Goal: Task Accomplishment & Management: Manage account settings

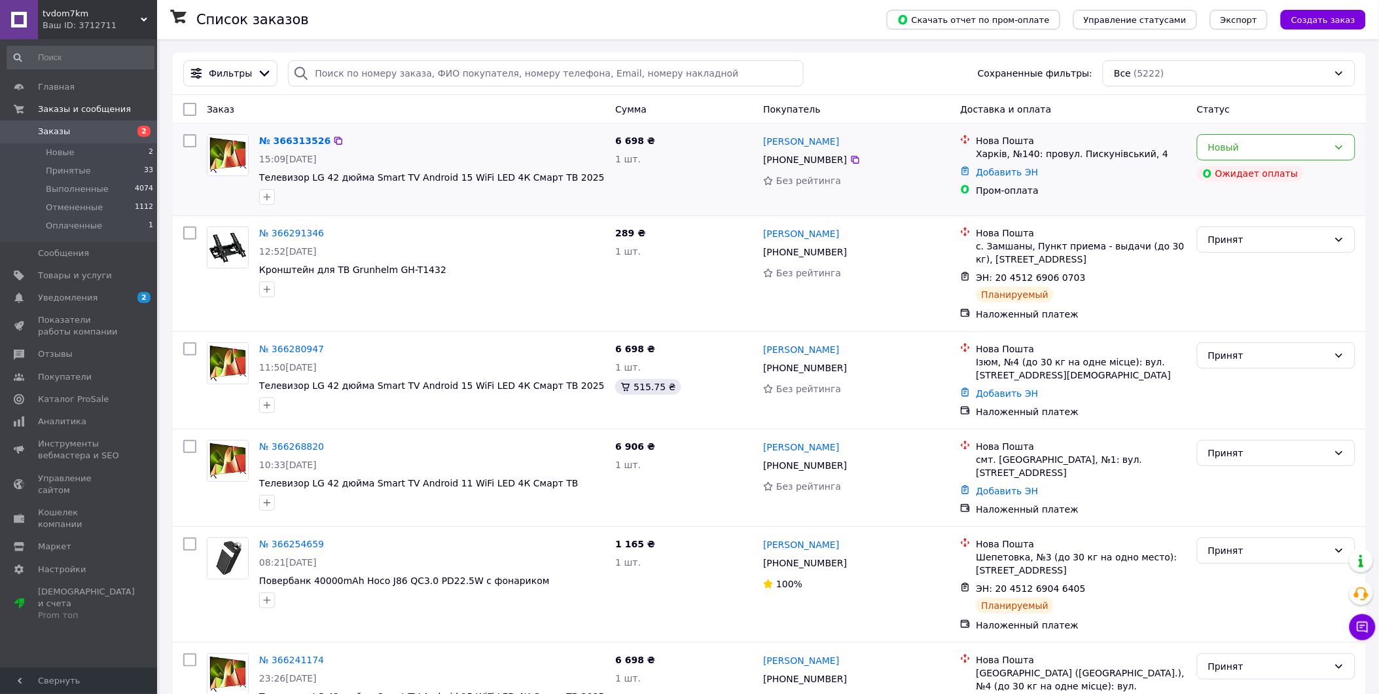
drag, startPoint x: 1050, startPoint y: 192, endPoint x: 943, endPoint y: 136, distance: 121.2
click at [943, 136] on div "№ 366313526 15:09[DATE] Телевизор LG 42 дюйма Smart TV Android 15 WiFi LED 4К С…" at bounding box center [769, 169] width 1183 height 81
drag, startPoint x: 943, startPoint y: 136, endPoint x: 897, endPoint y: 192, distance: 72.1
click at [902, 180] on div "Без рейтинга" at bounding box center [856, 180] width 187 height 13
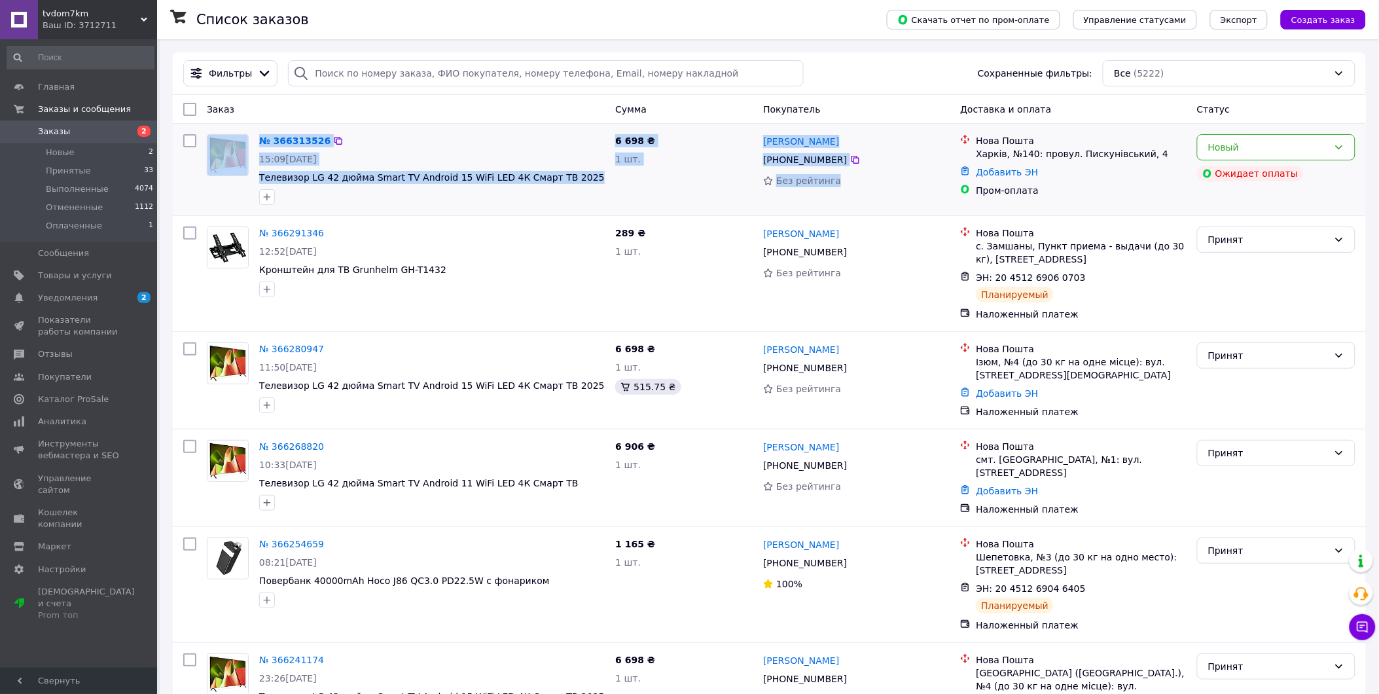
drag, startPoint x: 887, startPoint y: 205, endPoint x: 188, endPoint y: 137, distance: 701.6
click at [188, 137] on div "№ 366313526 15:09[DATE] Телевизор LG 42 дюйма Smart TV Android 15 WiFi LED 4К С…" at bounding box center [769, 169] width 1183 height 81
drag, startPoint x: 188, startPoint y: 137, endPoint x: 181, endPoint y: 166, distance: 29.2
click at [181, 166] on div at bounding box center [190, 169] width 24 height 81
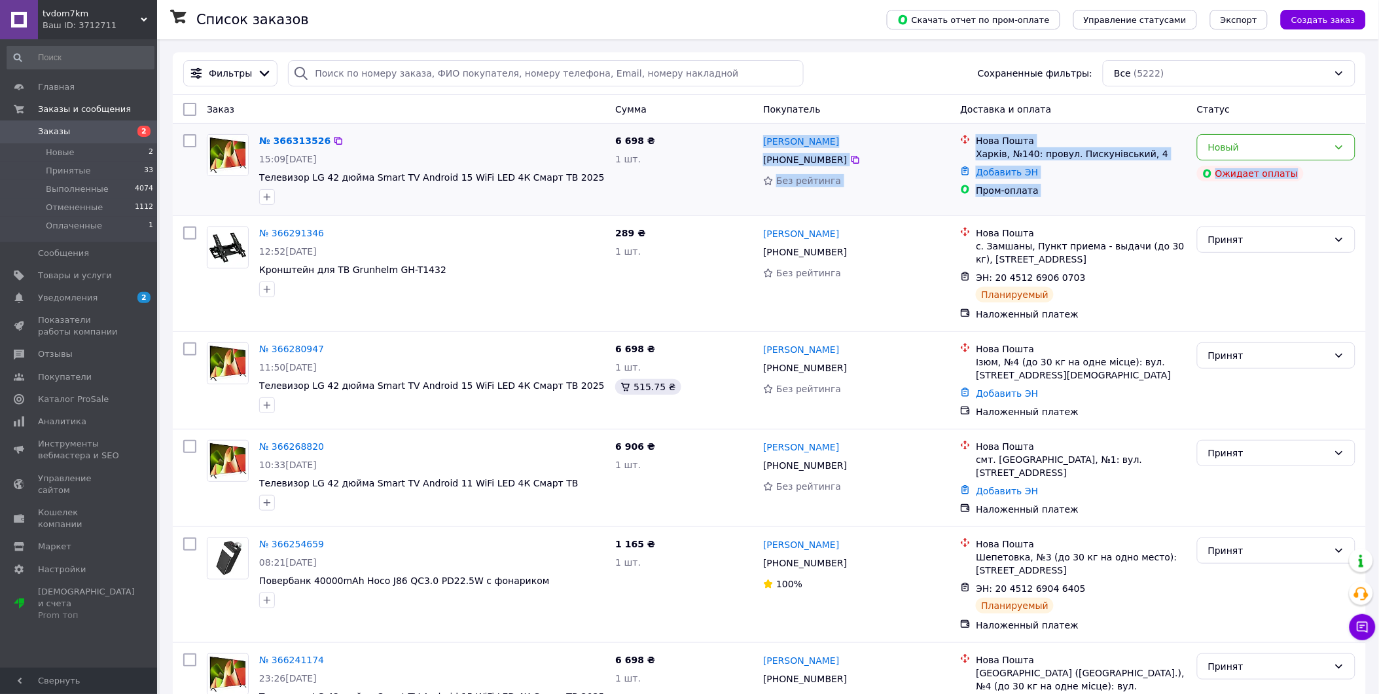
drag, startPoint x: 1257, startPoint y: 190, endPoint x: 643, endPoint y: 160, distance: 614.6
click at [643, 160] on div "№ 366313526 15:09[DATE] Телевизор LG 42 дюйма Smart TV Android 15 WiFi LED 4К С…" at bounding box center [769, 169] width 1183 height 81
drag, startPoint x: 643, startPoint y: 160, endPoint x: 1113, endPoint y: 201, distance: 471.0
click at [1113, 201] on div "Нова Пошта Харків, №140: провул. [PERSON_NAME], 4 Добавить ЭН Пром-оплата" at bounding box center [1073, 169] width 236 height 81
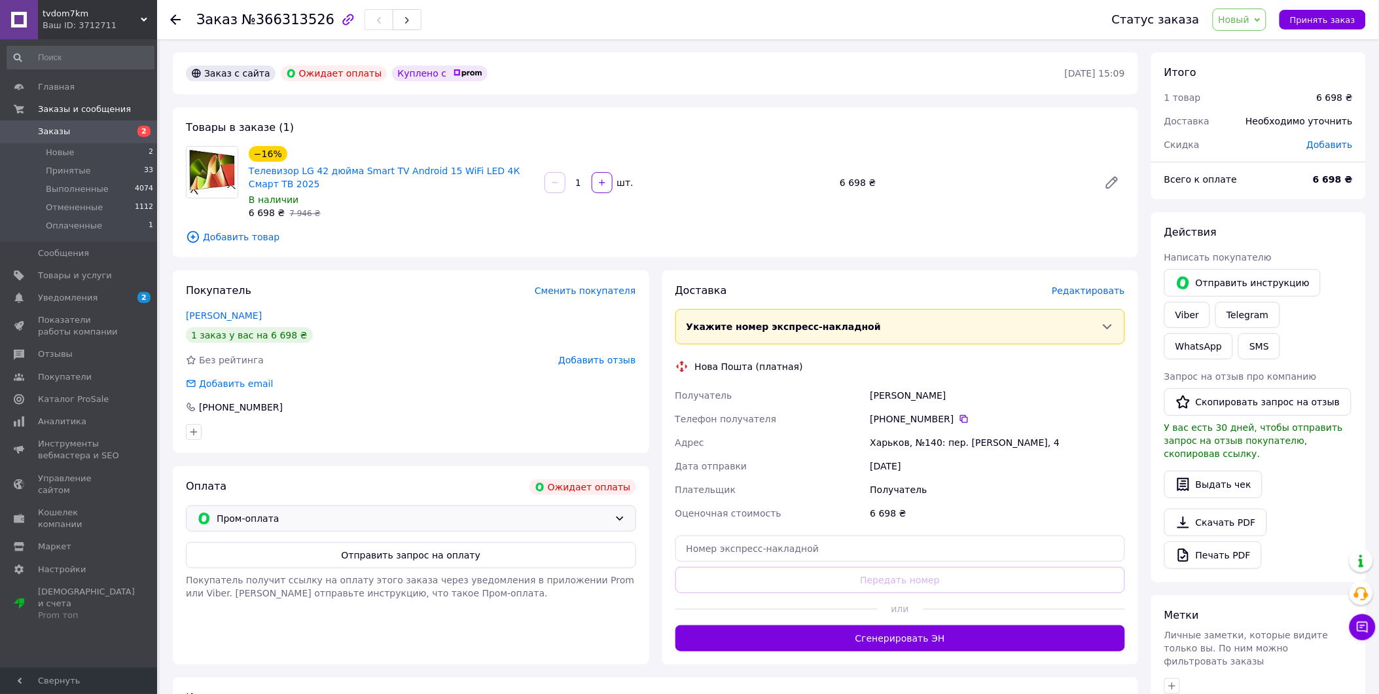
click at [527, 517] on span "Пром-оплата" at bounding box center [413, 518] width 393 height 14
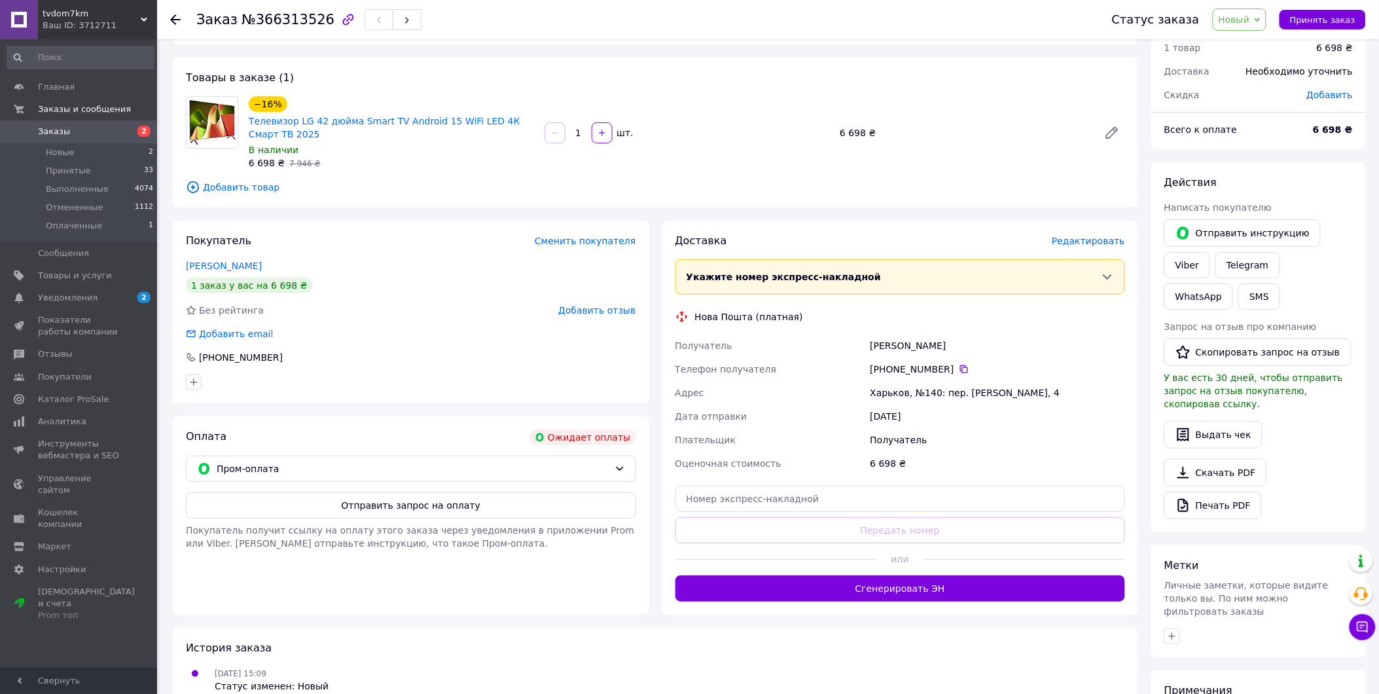
scroll to position [73, 0]
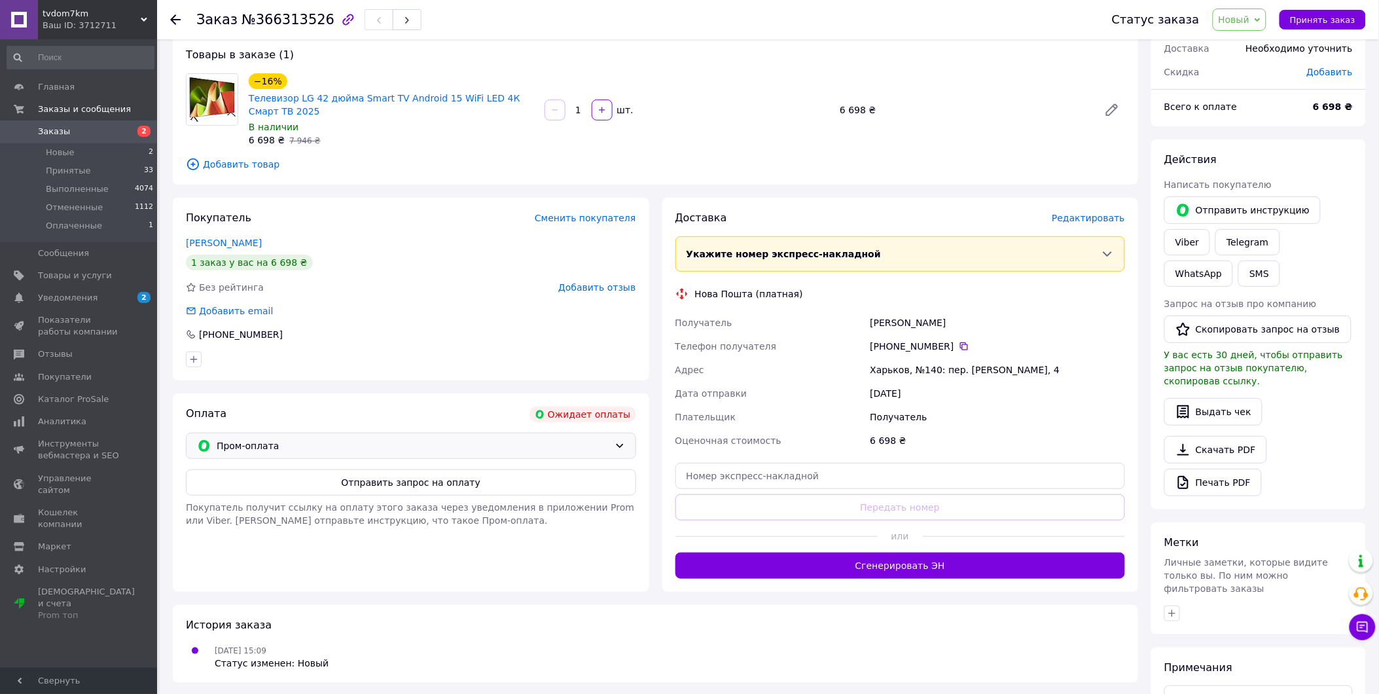
click at [356, 434] on div "Пром-оплата" at bounding box center [411, 446] width 450 height 26
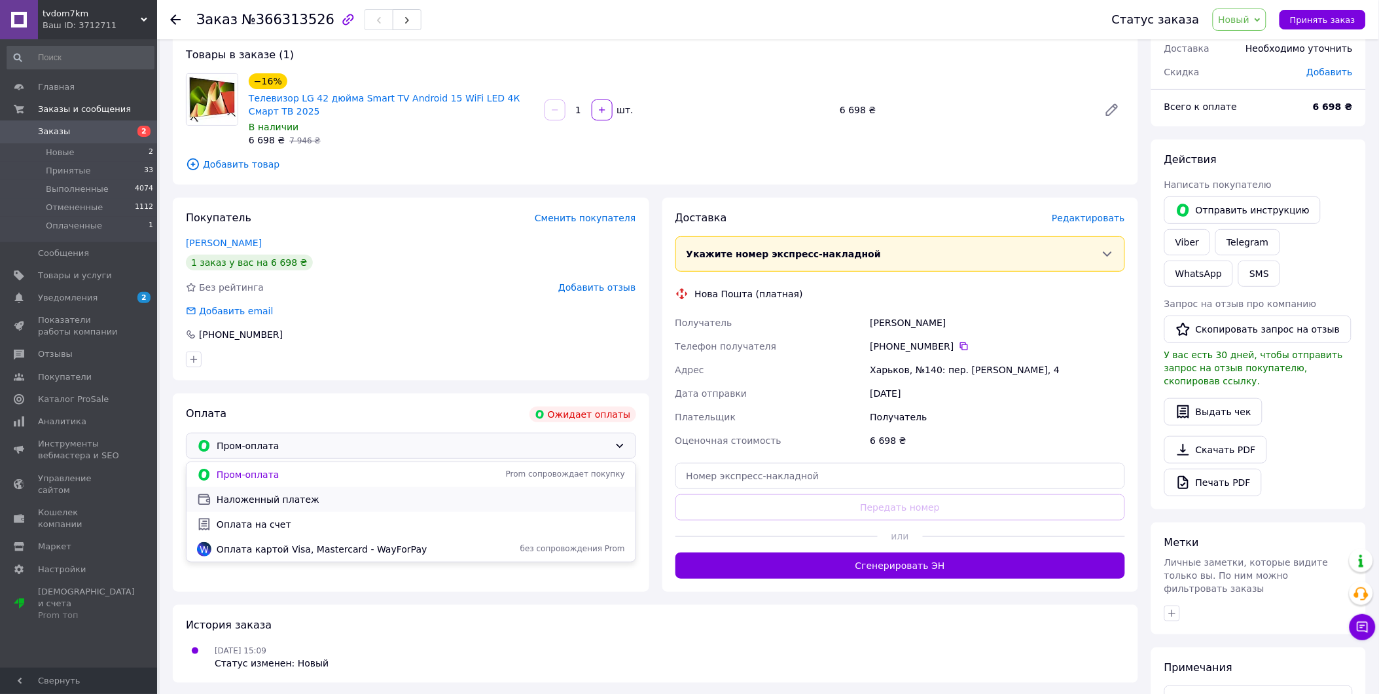
click at [295, 501] on span "Наложенный платеж" at bounding box center [421, 499] width 408 height 13
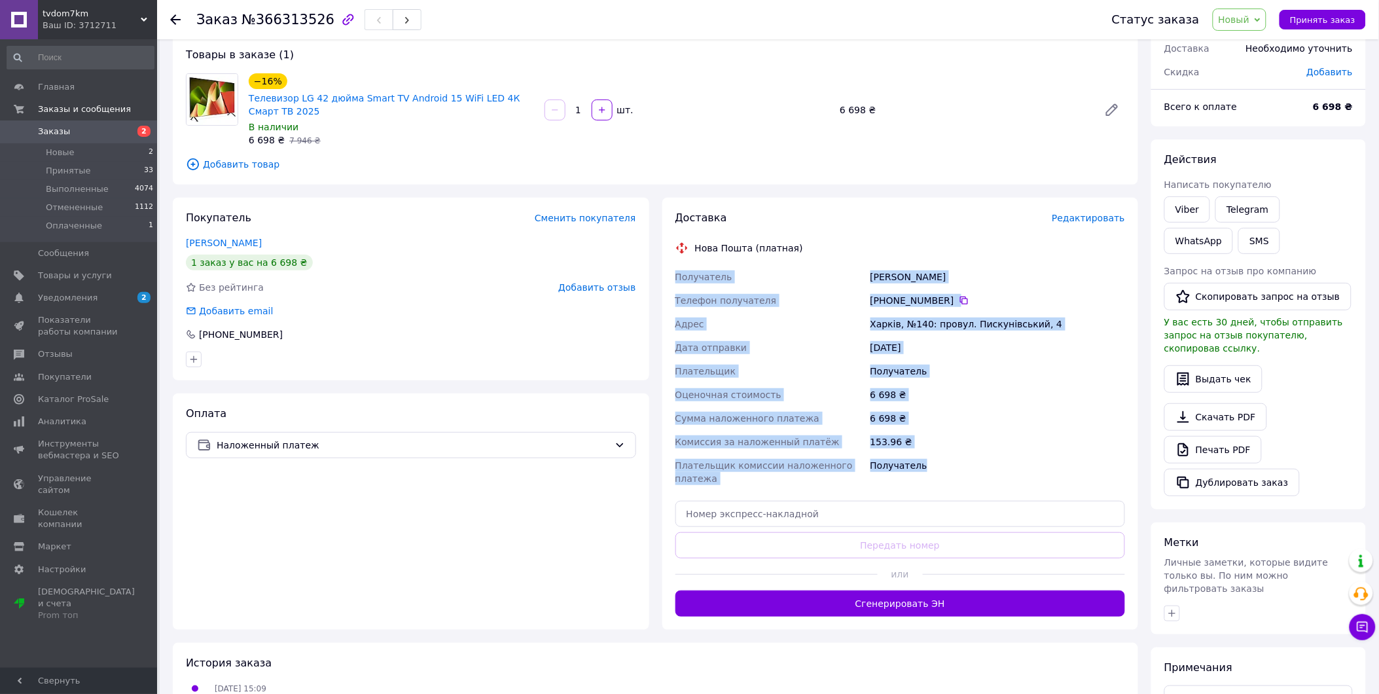
drag, startPoint x: 892, startPoint y: 381, endPoint x: 834, endPoint y: 247, distance: 145.4
click at [834, 247] on div "Доставка Редактировать Нова Пошта (платная) Получатель Синянский Женя Телефон п…" at bounding box center [900, 414] width 450 height 406
drag, startPoint x: 834, startPoint y: 247, endPoint x: 849, endPoint y: 344, distance: 97.4
click at [849, 344] on div "Дата отправки" at bounding box center [770, 348] width 195 height 24
drag, startPoint x: 914, startPoint y: 456, endPoint x: 844, endPoint y: 283, distance: 185.8
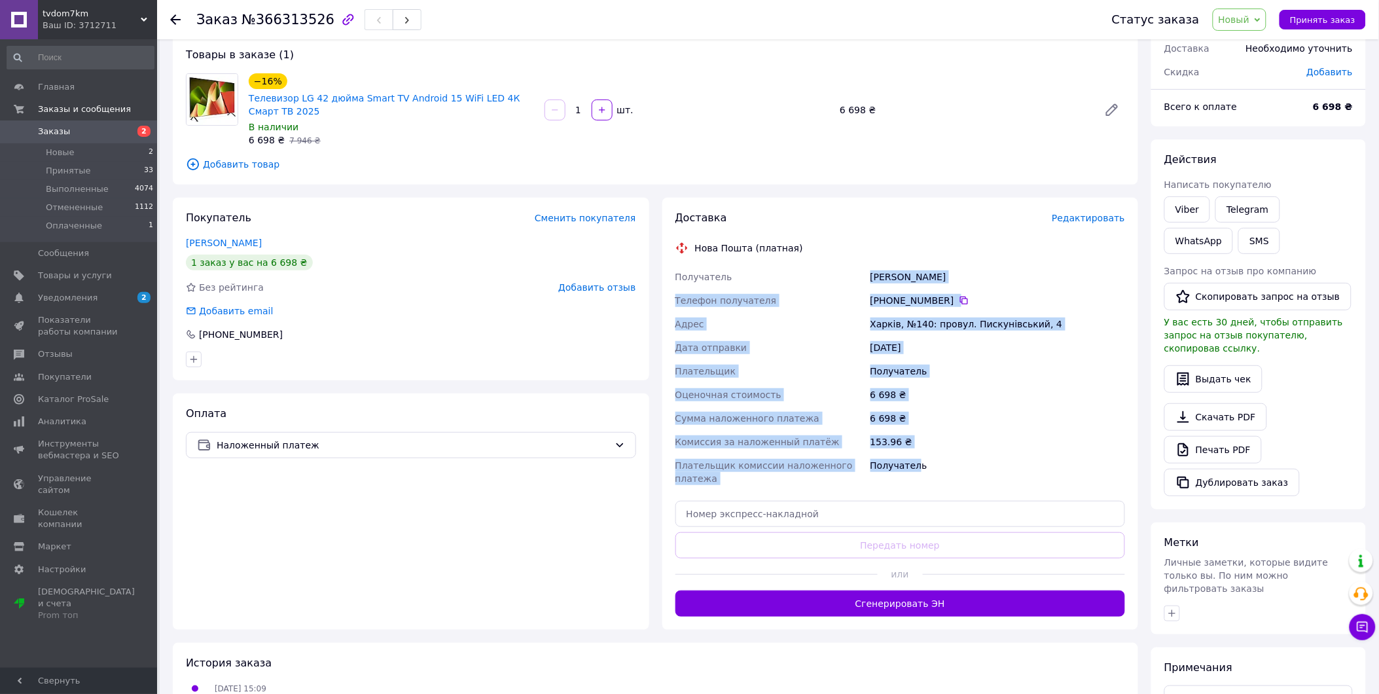
click at [844, 283] on div "Получатель Синянский Женя Телефон получателя +380 68 393 70 02   Адрес Харків, …" at bounding box center [901, 377] width 456 height 225
click at [844, 283] on div "Получатель" at bounding box center [770, 277] width 195 height 24
drag, startPoint x: 933, startPoint y: 435, endPoint x: 829, endPoint y: 264, distance: 200.9
click at [829, 264] on div "Доставка Редактировать Нова Пошта (платная) Получатель Синянский Женя Телефон п…" at bounding box center [900, 414] width 450 height 406
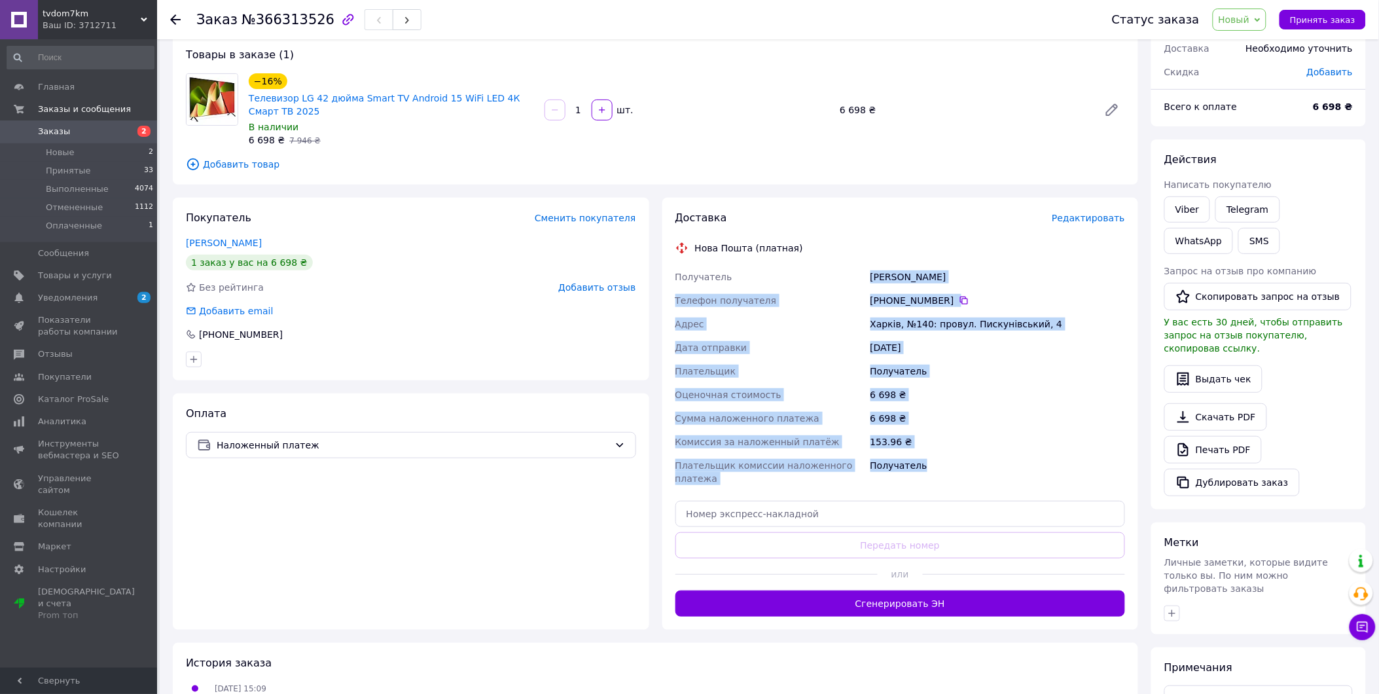
drag, startPoint x: 944, startPoint y: 476, endPoint x: 764, endPoint y: 259, distance: 282.1
click at [764, 259] on div "Доставка Редактировать Нова Пошта (платная) Получатель Синянский Женя Телефон п…" at bounding box center [900, 414] width 450 height 406
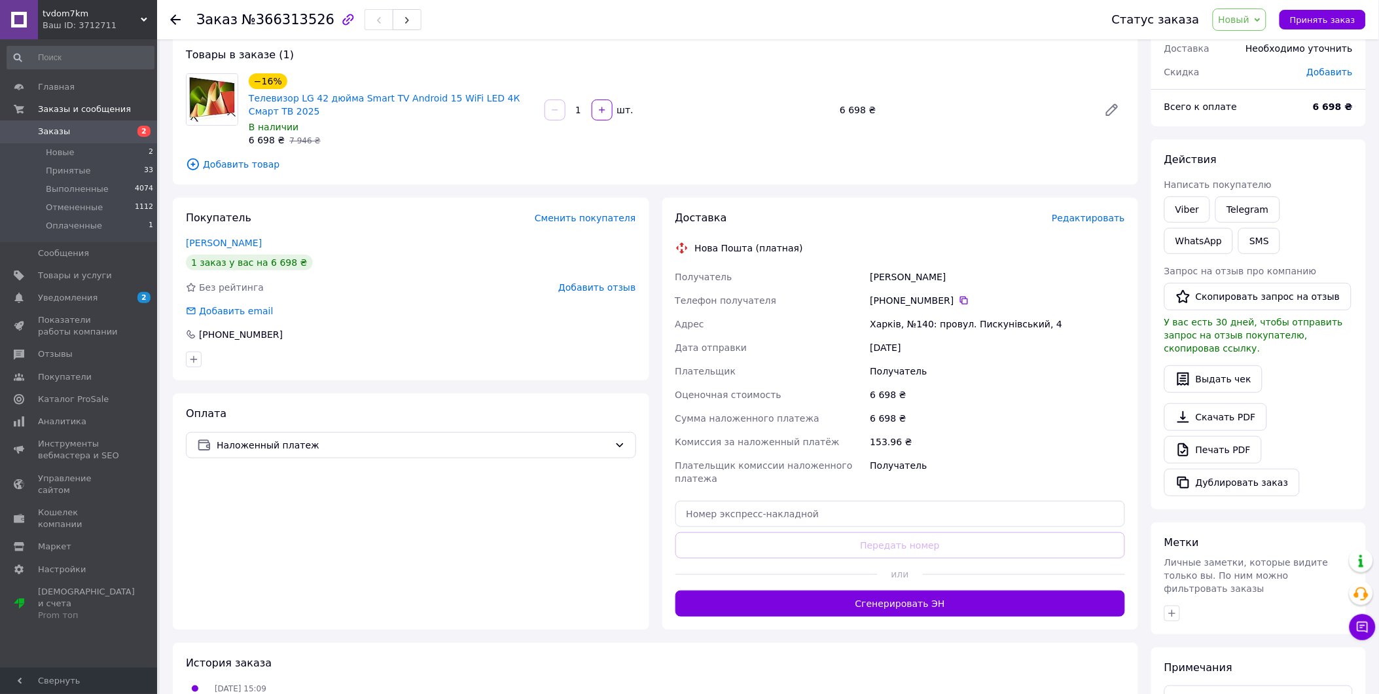
click at [804, 452] on div "Комиссия за наложенный платёж" at bounding box center [770, 442] width 195 height 24
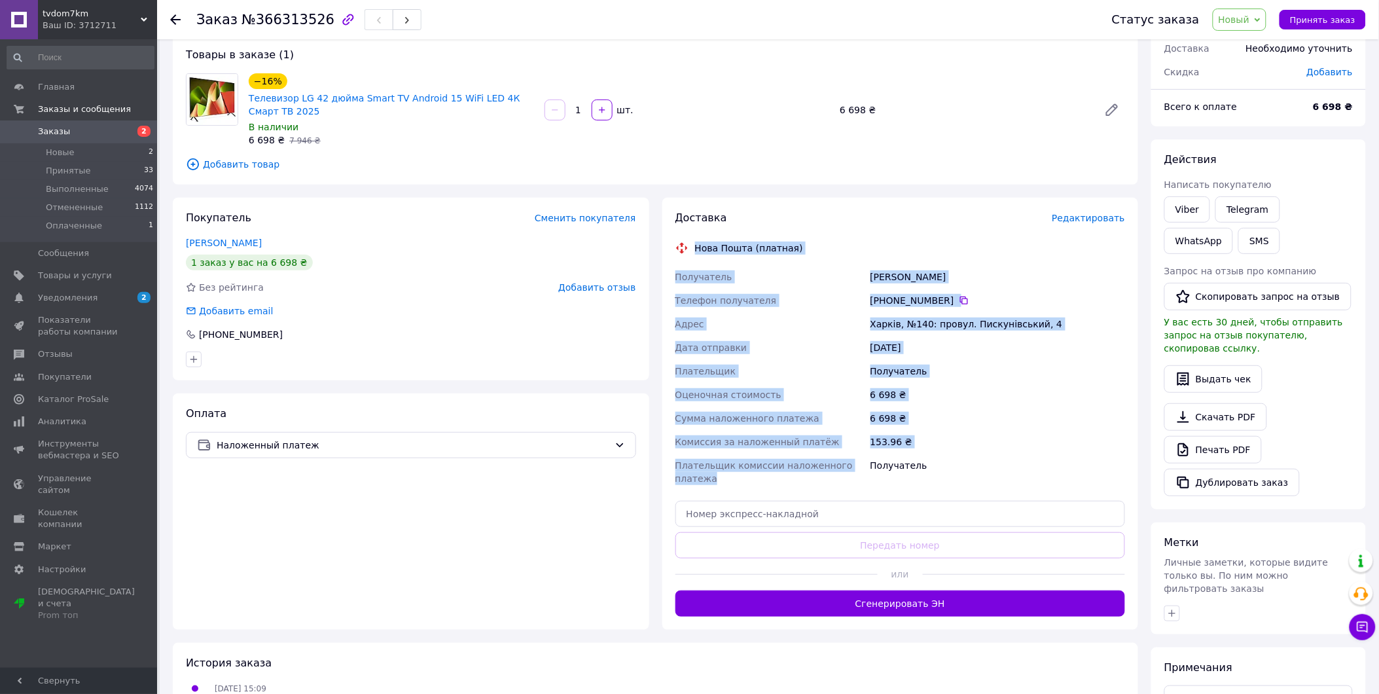
drag, startPoint x: 716, startPoint y: 452, endPoint x: 668, endPoint y: 250, distance: 207.3
click at [668, 250] on div "Доставка Редактировать Нова Пошта (платная) Получатель Синянский Женя Телефон п…" at bounding box center [900, 414] width 476 height 432
drag, startPoint x: 668, startPoint y: 250, endPoint x: 651, endPoint y: 293, distance: 45.6
click at [681, 313] on div "Адрес" at bounding box center [770, 324] width 195 height 24
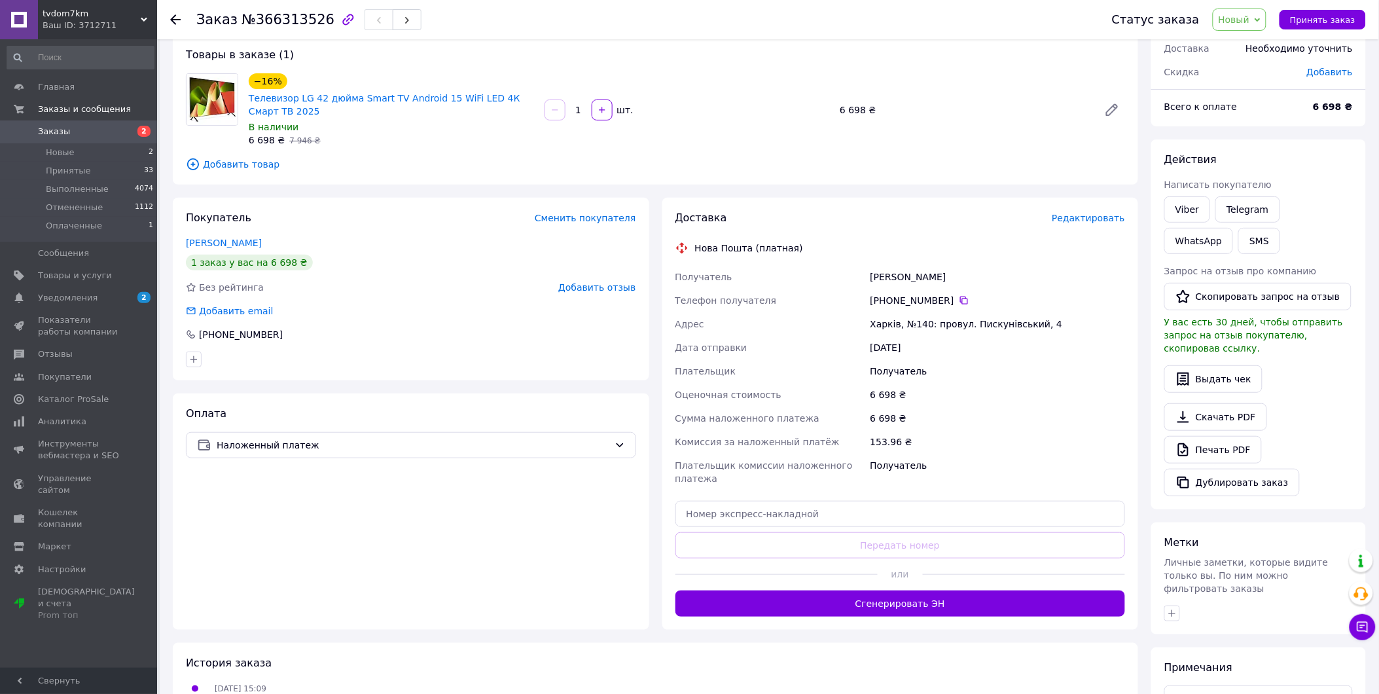
click at [166, 24] on div "Заказ №366313526 Статус заказа Новый Принят Выполнен Отменен Оплаченный Принять…" at bounding box center [768, 19] width 1222 height 39
click at [173, 23] on icon at bounding box center [175, 19] width 10 height 10
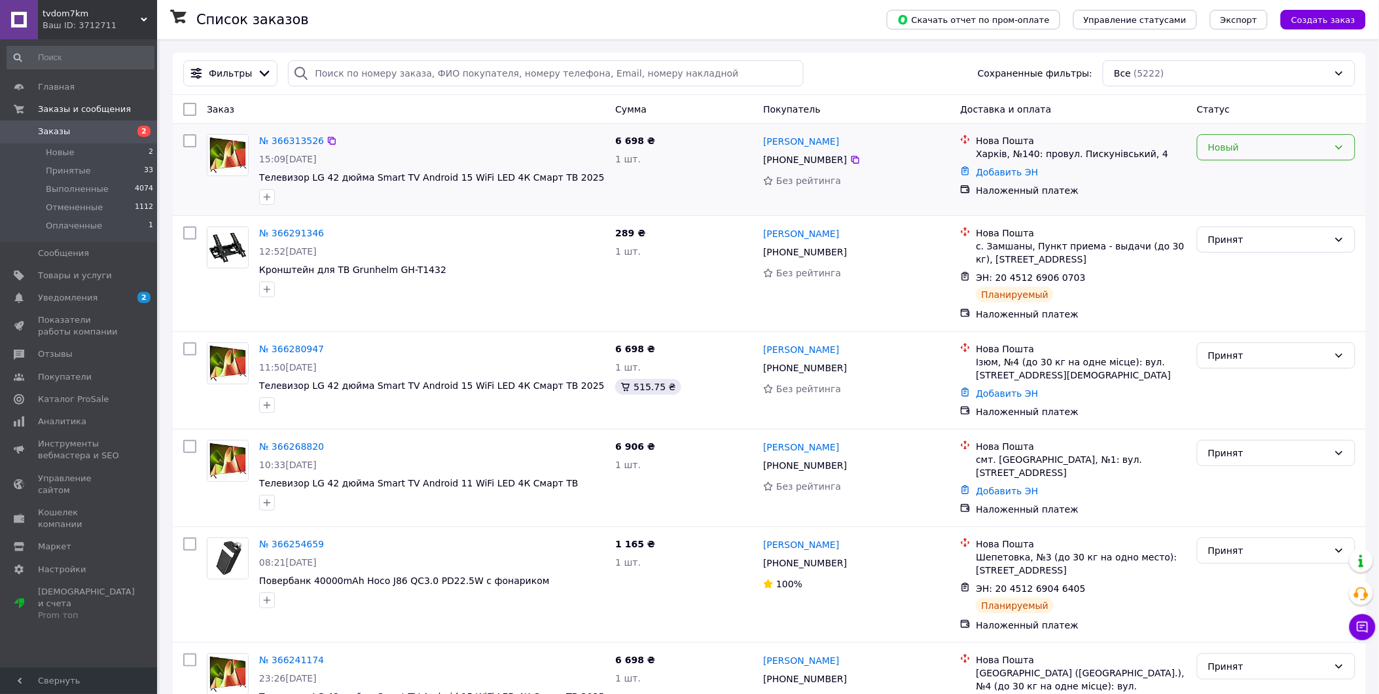
click at [1245, 146] on div "Новый" at bounding box center [1268, 147] width 120 height 14
click at [1240, 174] on li "Принят" at bounding box center [1276, 177] width 157 height 24
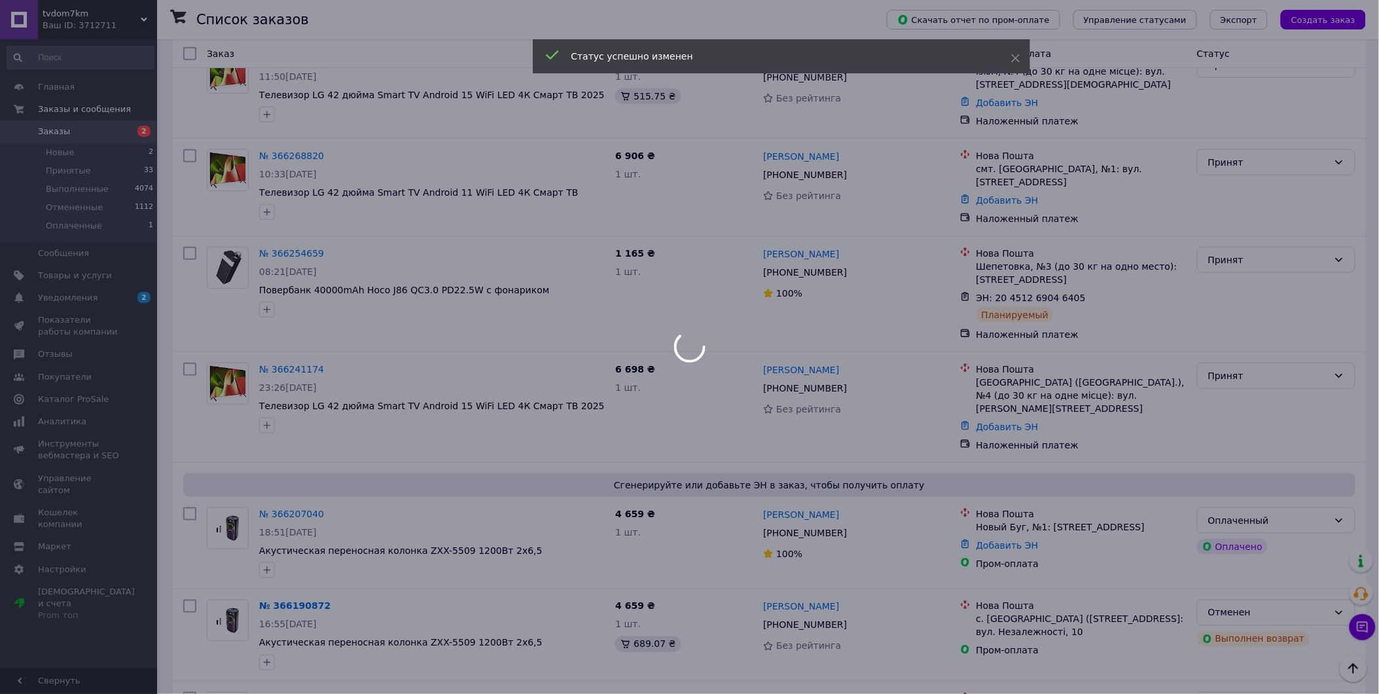
scroll to position [509, 0]
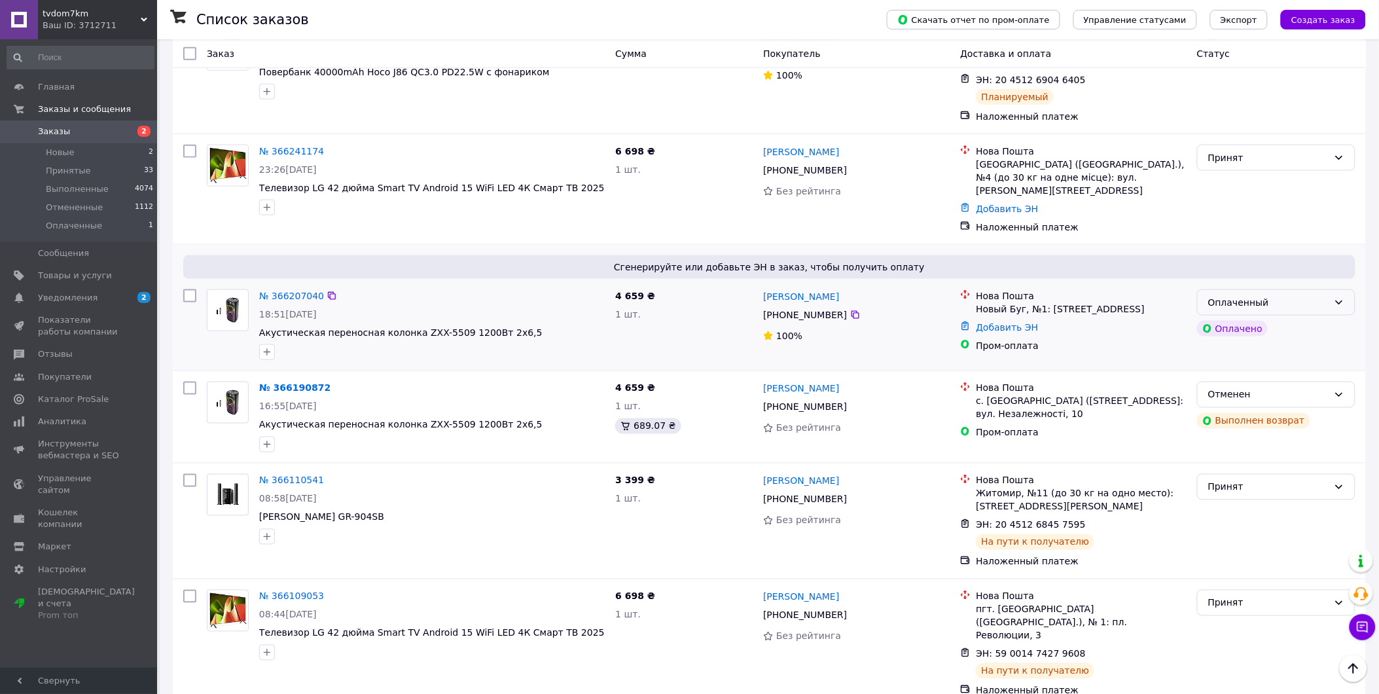
click at [1298, 295] on div "Оплаченный" at bounding box center [1268, 302] width 120 height 14
click at [1254, 359] on li "Отменен" at bounding box center [1276, 360] width 157 height 24
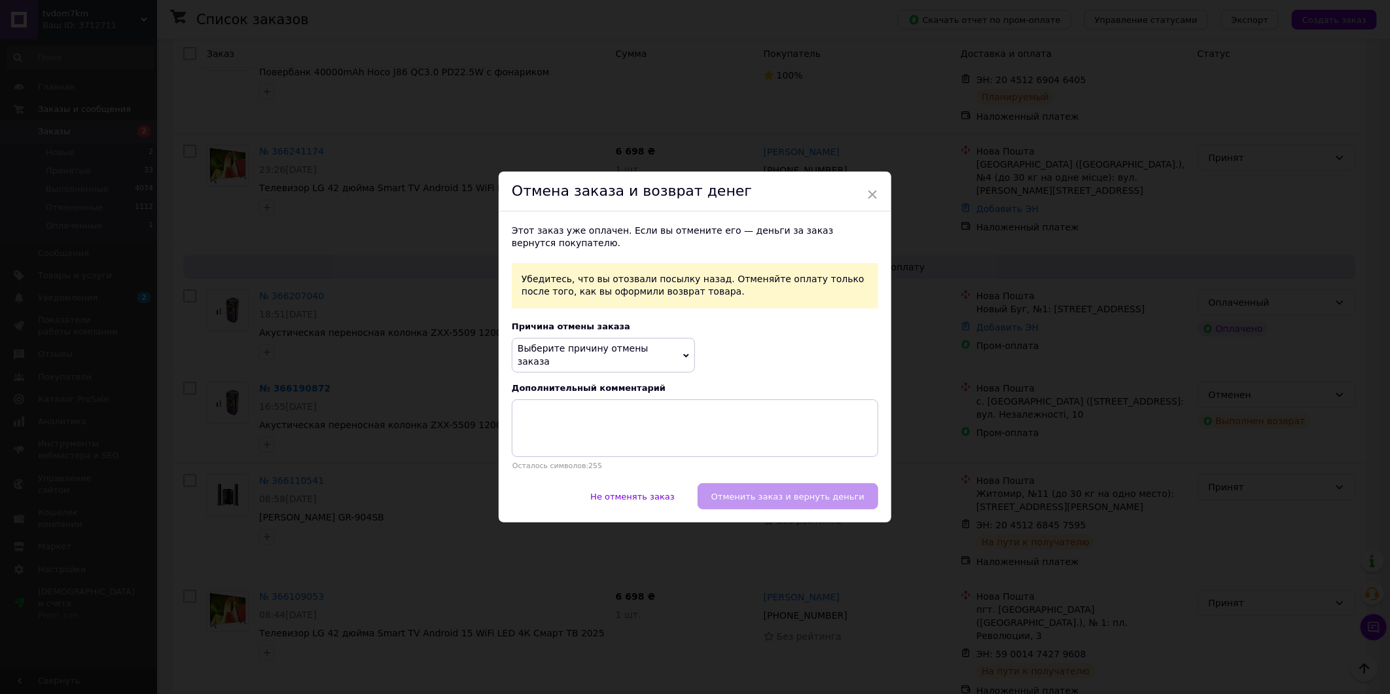
click at [619, 357] on span "Выберите причину отмены заказа" at bounding box center [583, 355] width 131 height 24
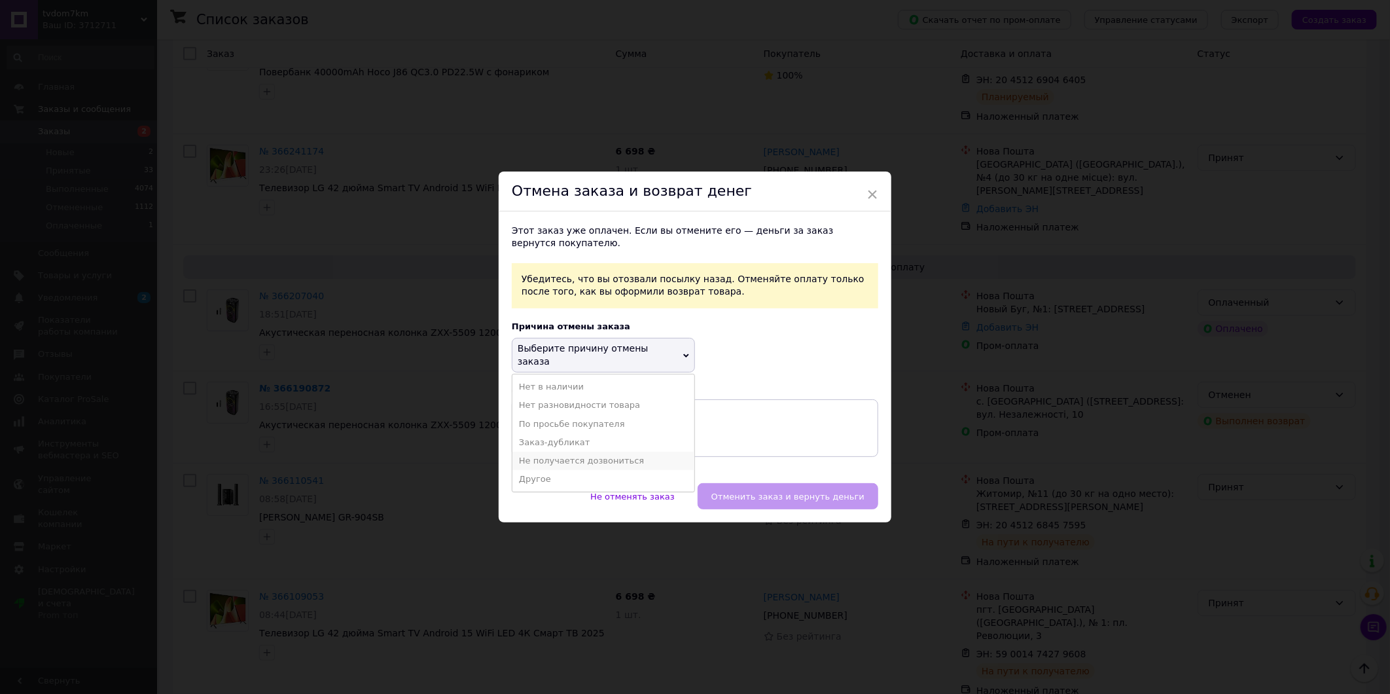
click at [625, 452] on li "Не получается дозвониться" at bounding box center [603, 461] width 182 height 18
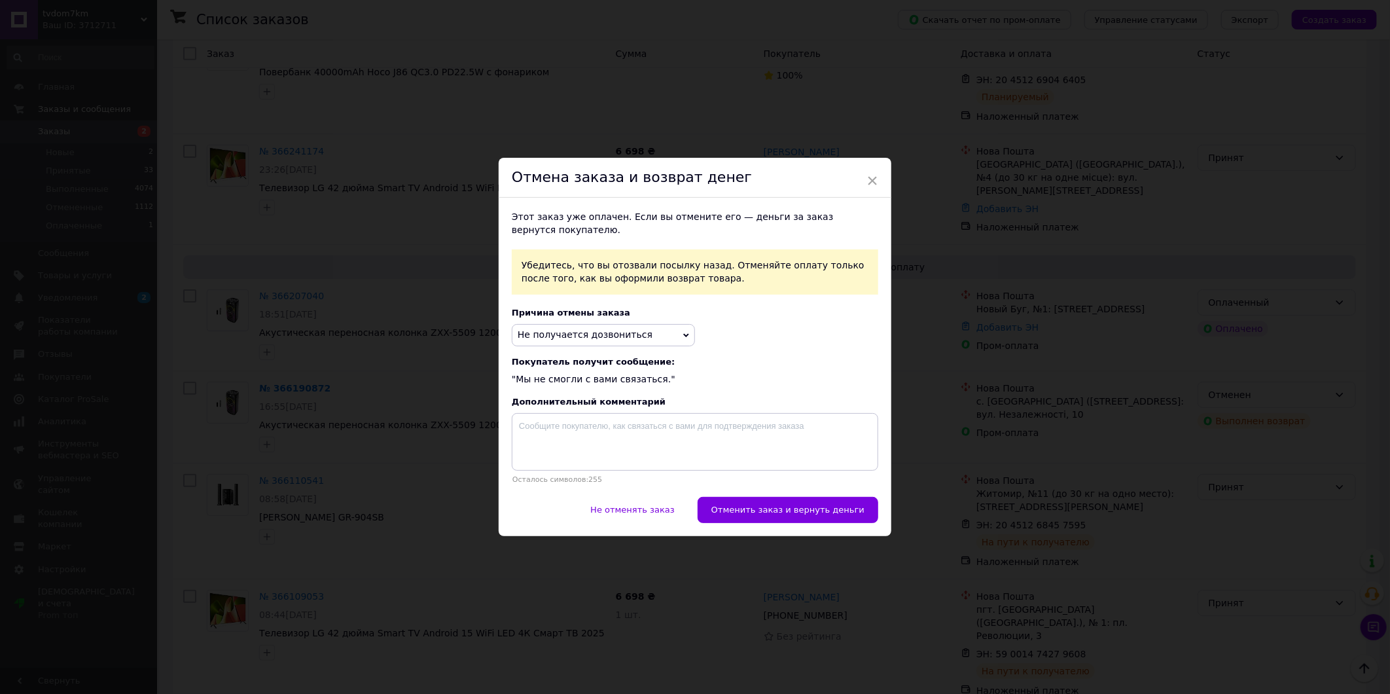
click at [615, 330] on span "Не получается дозвониться" at bounding box center [585, 334] width 135 height 10
click at [599, 408] on li "Заказ-дубликат" at bounding box center [603, 416] width 182 height 18
click at [633, 337] on span "Заказ-дубликат" at bounding box center [603, 335] width 183 height 22
click at [800, 366] on span "Покупатель получит сообщение:" at bounding box center [695, 362] width 366 height 10
click at [591, 328] on span "Заказ-дубликат" at bounding box center [603, 335] width 183 height 22
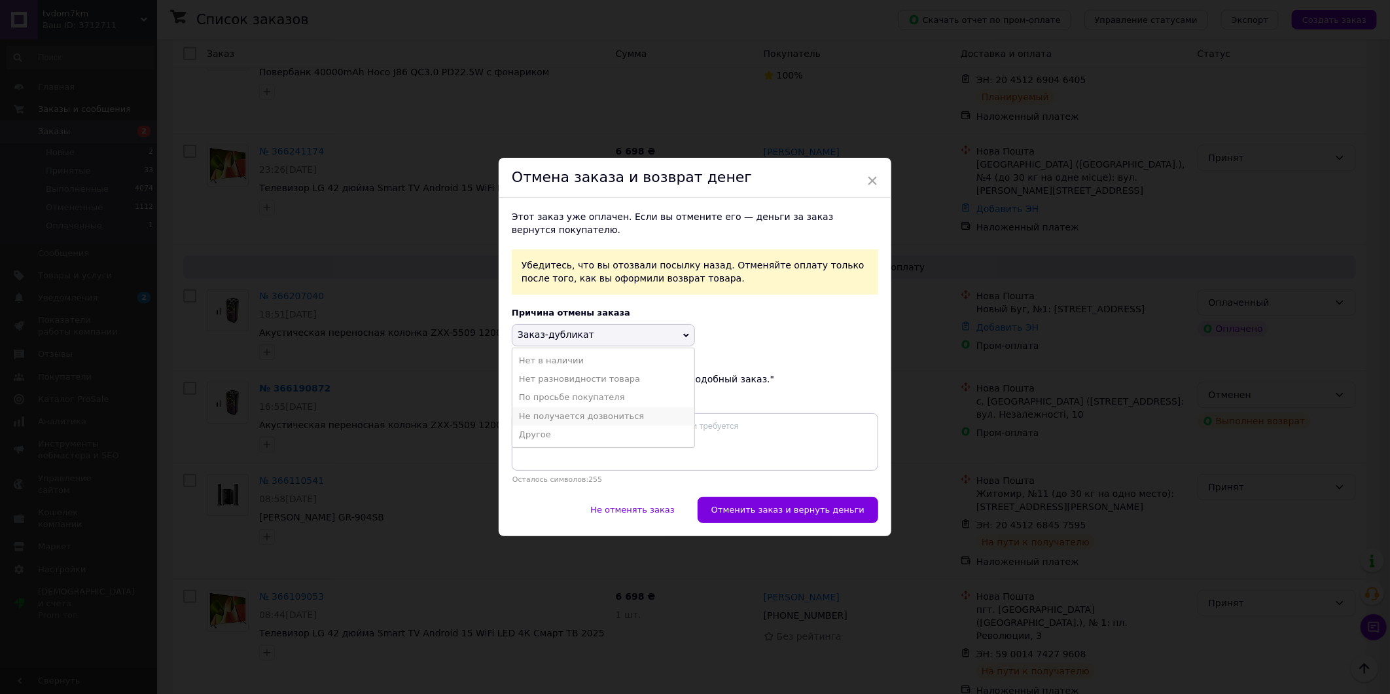
click at [599, 417] on li "Не получается дозвониться" at bounding box center [603, 416] width 182 height 18
click at [645, 336] on span "Не получается дозвониться" at bounding box center [603, 335] width 183 height 22
click at [743, 389] on div "Этот заказ уже оплачен. Если вы отмените его — деньги за заказ вернутся покупат…" at bounding box center [695, 347] width 393 height 299
click at [649, 329] on span "Не получается дозвониться" at bounding box center [603, 335] width 183 height 22
click at [594, 357] on li "Нет в наличии" at bounding box center [603, 360] width 182 height 18
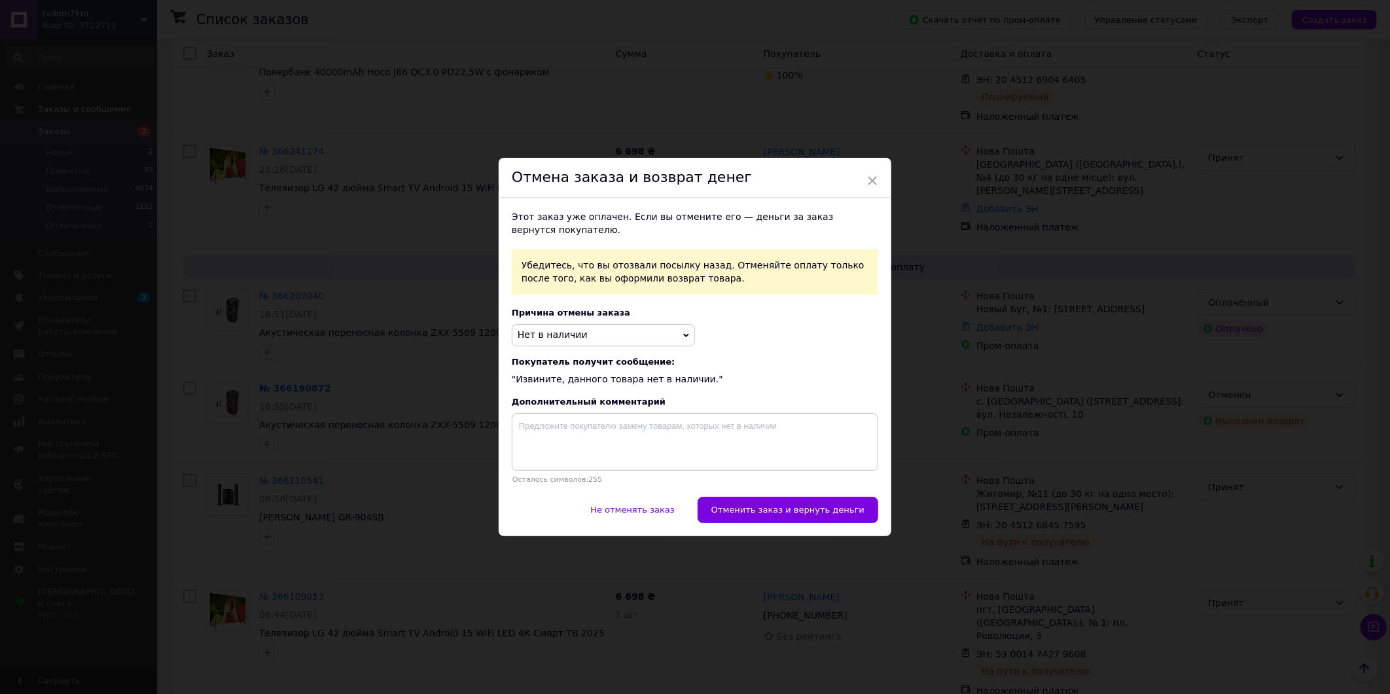
click at [747, 531] on div "Не отменять заказ   Отменить заказ и вернуть деньги" at bounding box center [695, 516] width 393 height 39
drag, startPoint x: 750, startPoint y: 508, endPoint x: 1033, endPoint y: 434, distance: 292.2
click at [751, 508] on span "Отменить заказ и вернуть деньги" at bounding box center [787, 510] width 153 height 10
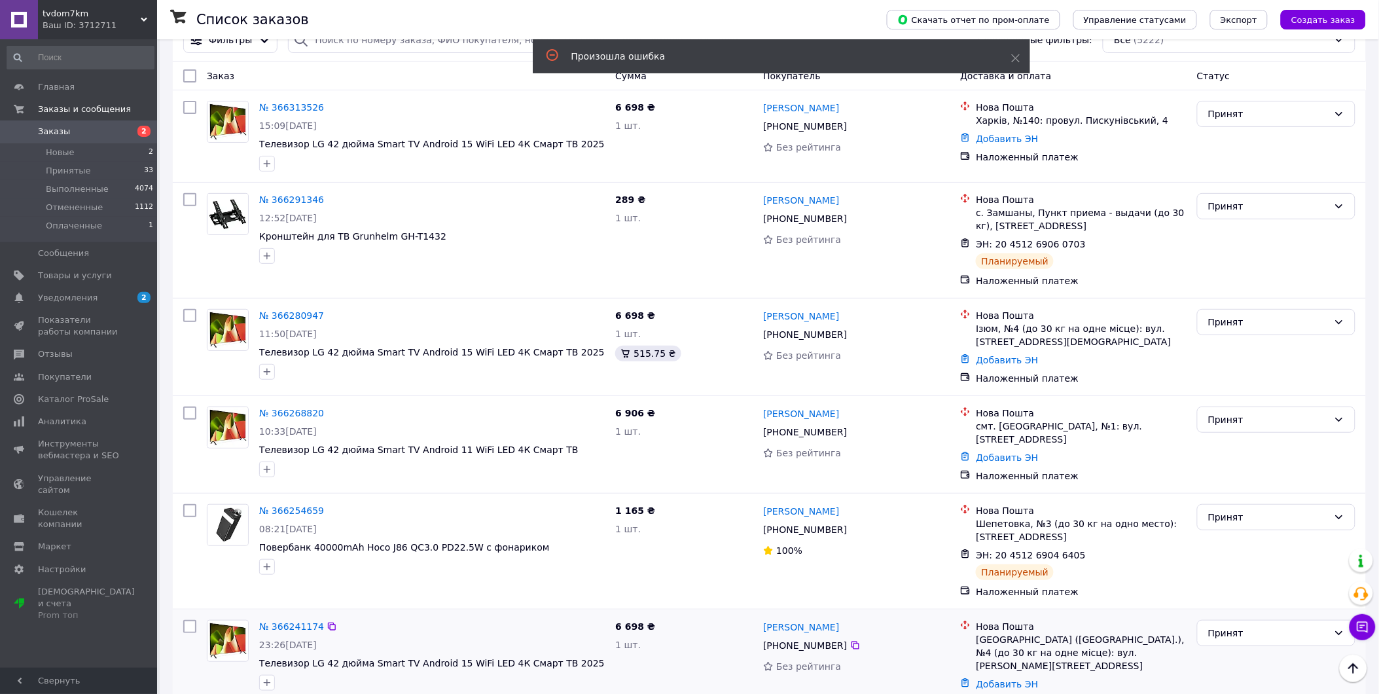
scroll to position [0, 0]
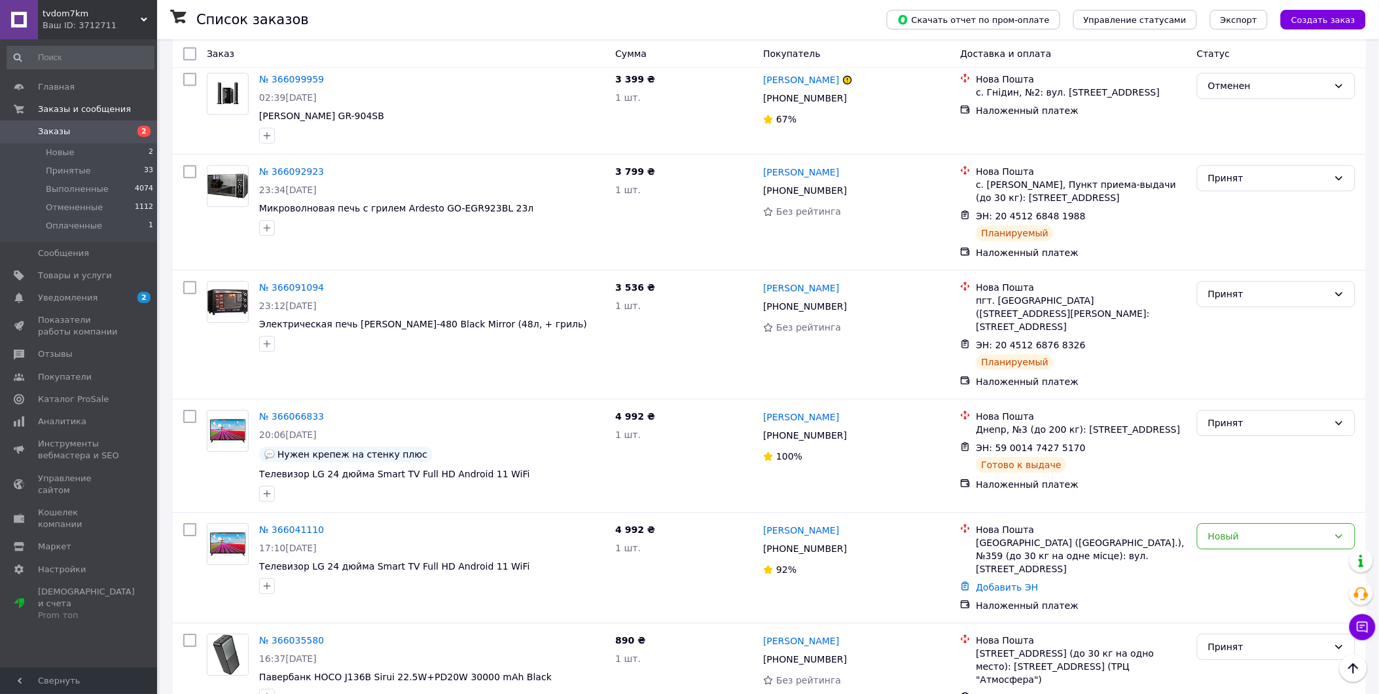
scroll to position [1819, 0]
